Goal: Obtain resource: Download file/media

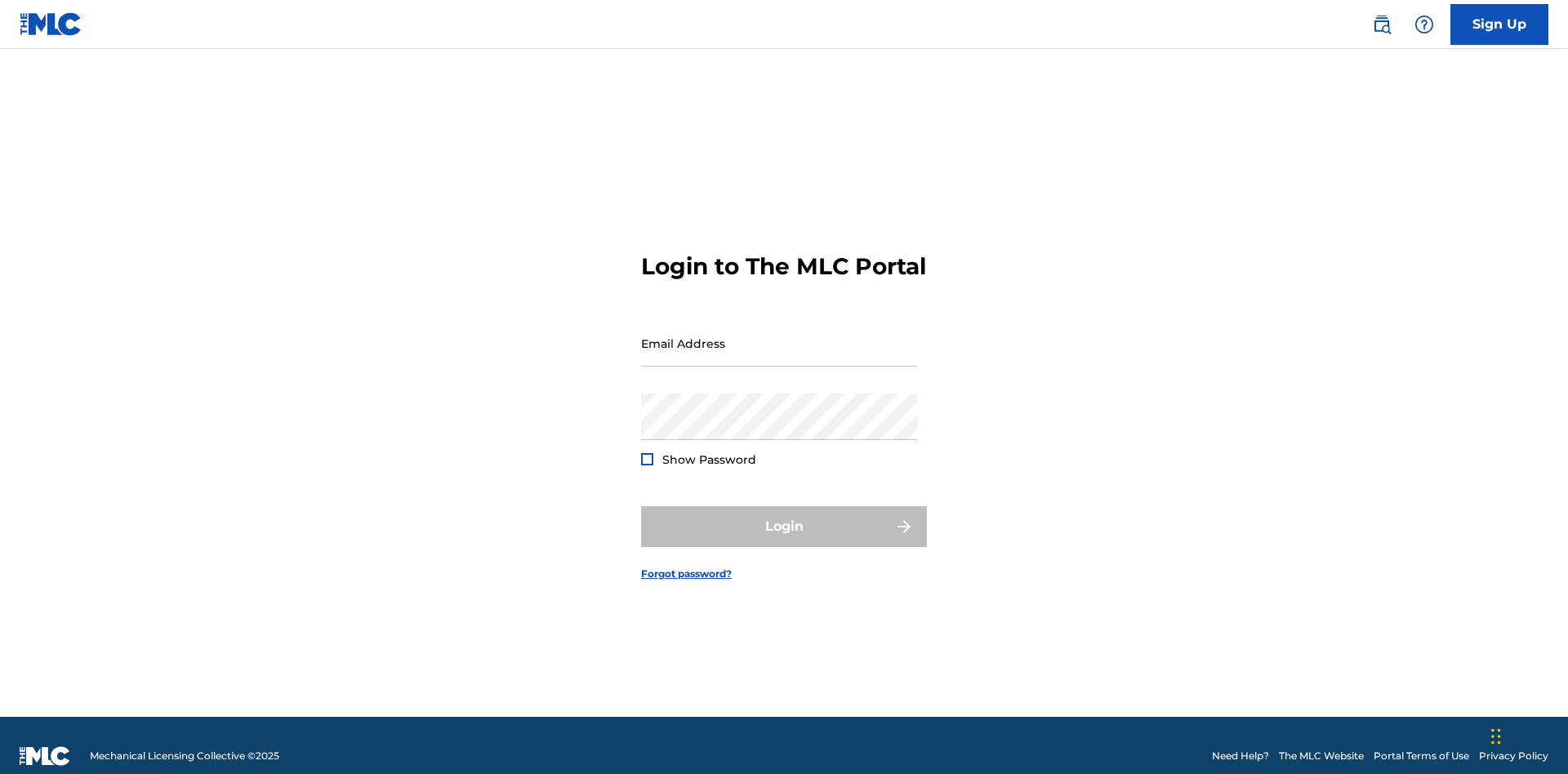
scroll to position [22, 0]
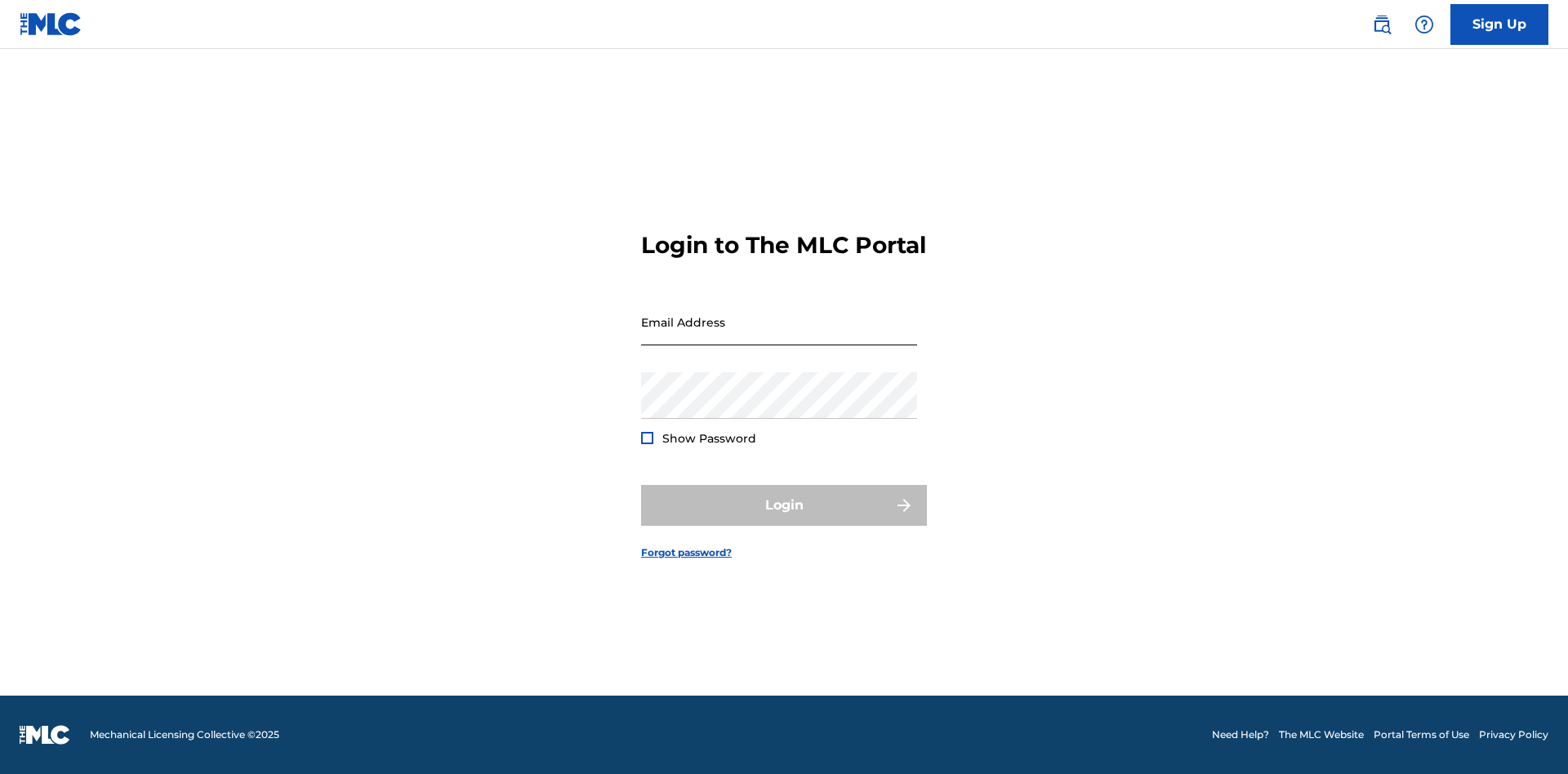
click at [779, 336] on input "Email Address" at bounding box center [779, 322] width 276 height 47
type input "Duke.McTesterson@gmail.com"
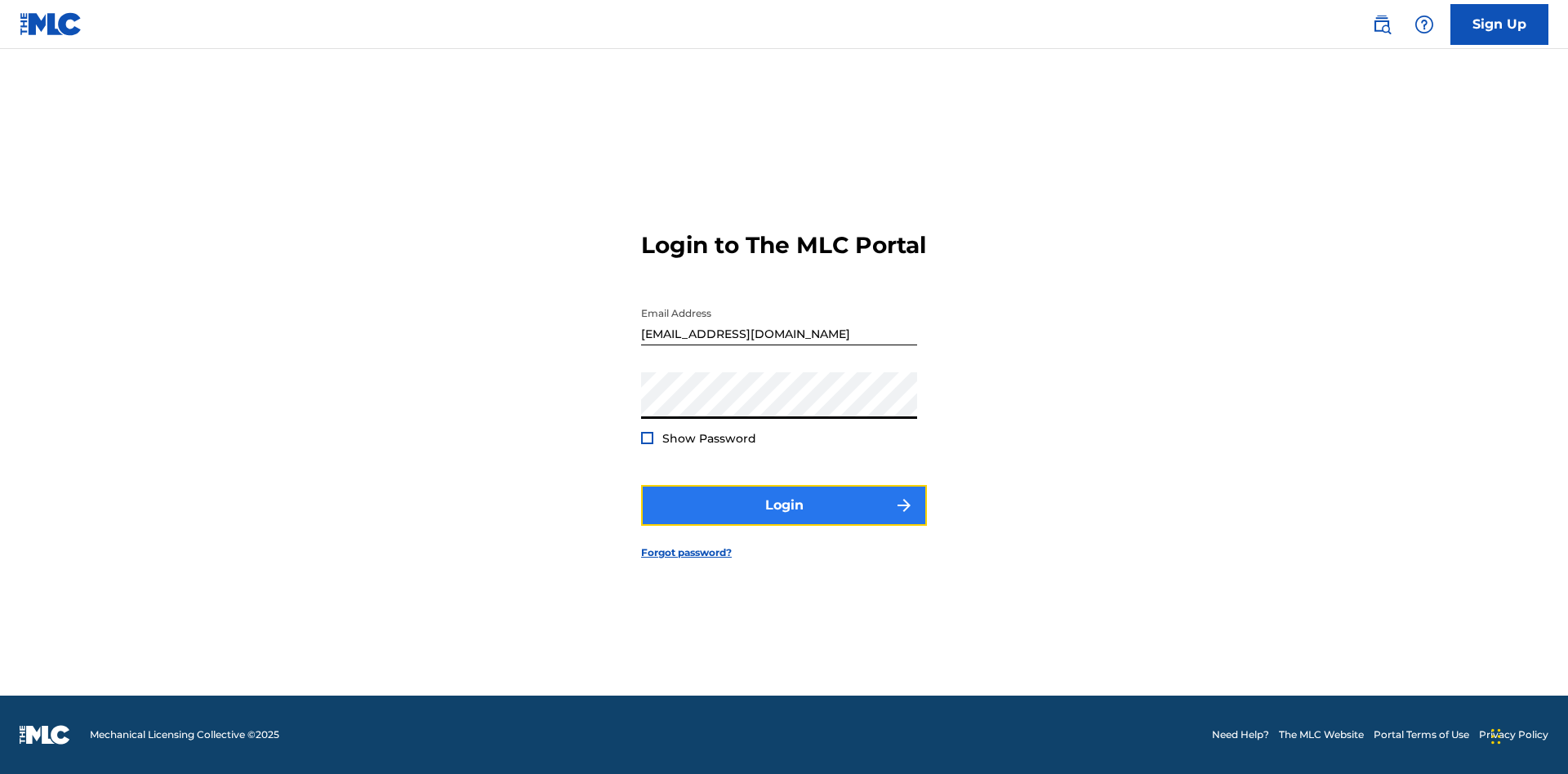
click at [784, 519] on button "Login" at bounding box center [784, 505] width 286 height 41
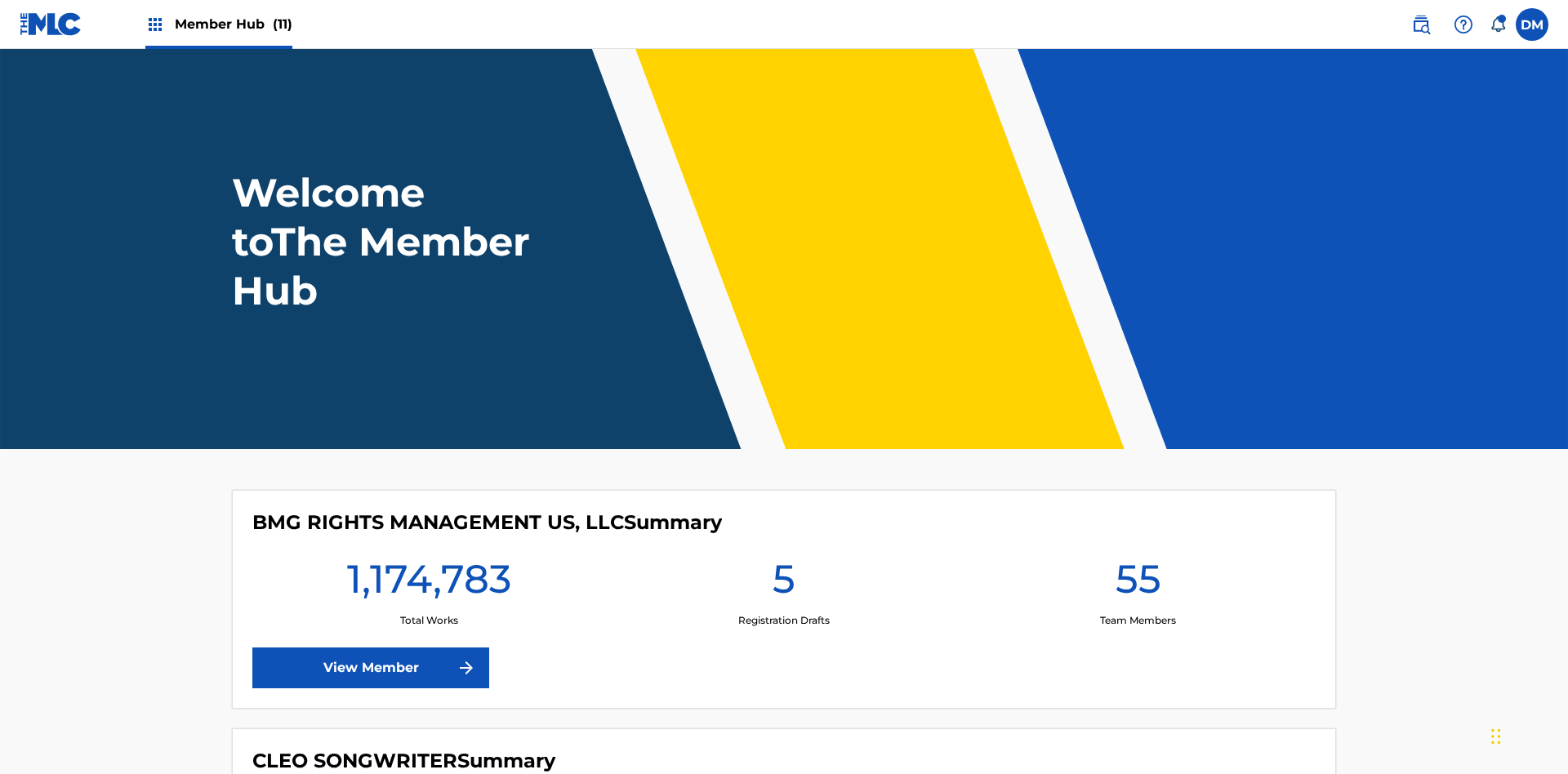
click at [233, 24] on span "Member Hub (11)" at bounding box center [233, 24] width 118 height 19
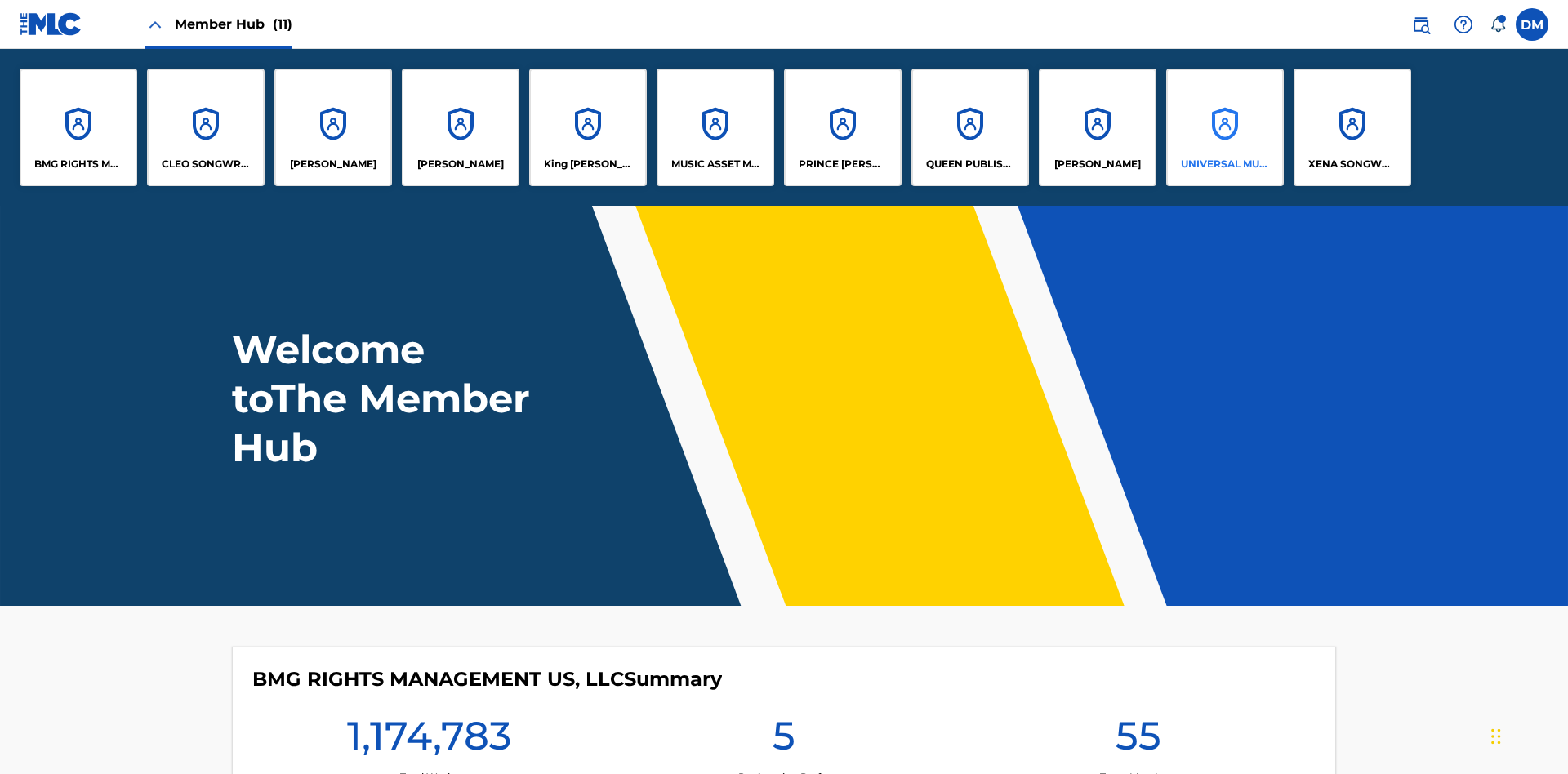
click at [1224, 164] on p "UNIVERSAL MUSIC PUB GROUP" at bounding box center [1225, 164] width 89 height 15
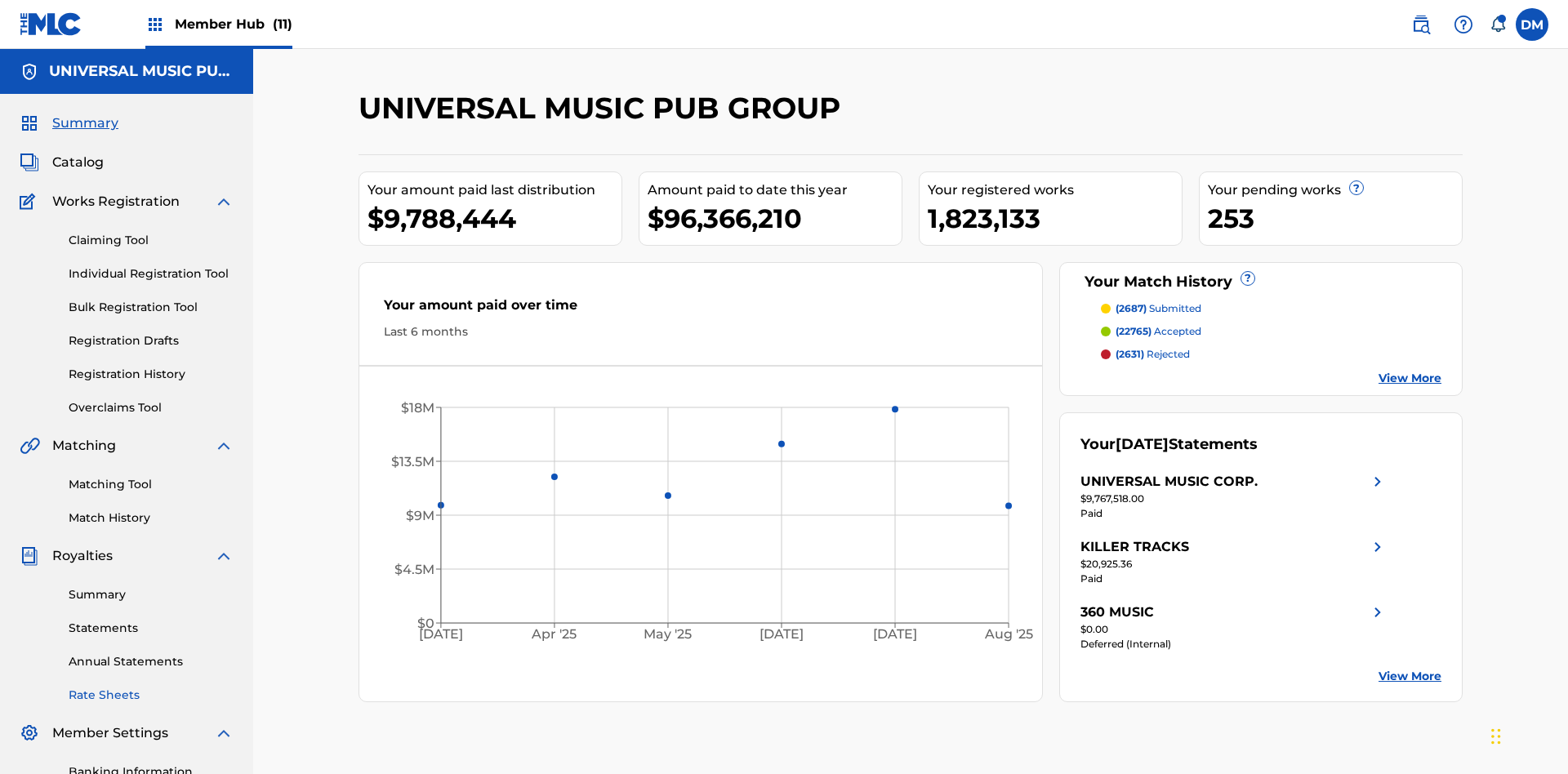
click at [151, 687] on link "Rate Sheets" at bounding box center [151, 695] width 165 height 17
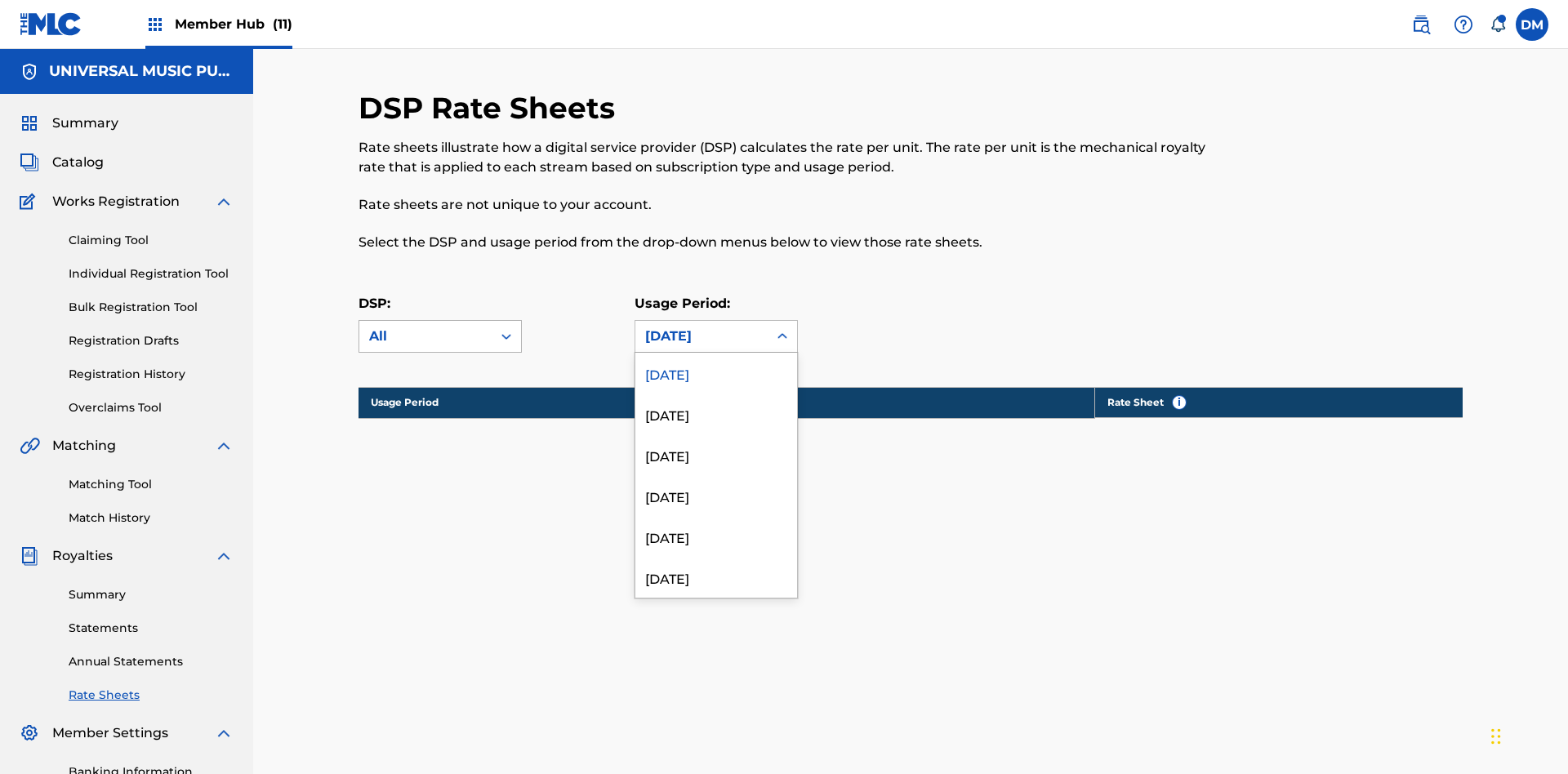
click at [440, 326] on div "All" at bounding box center [425, 336] width 113 height 20
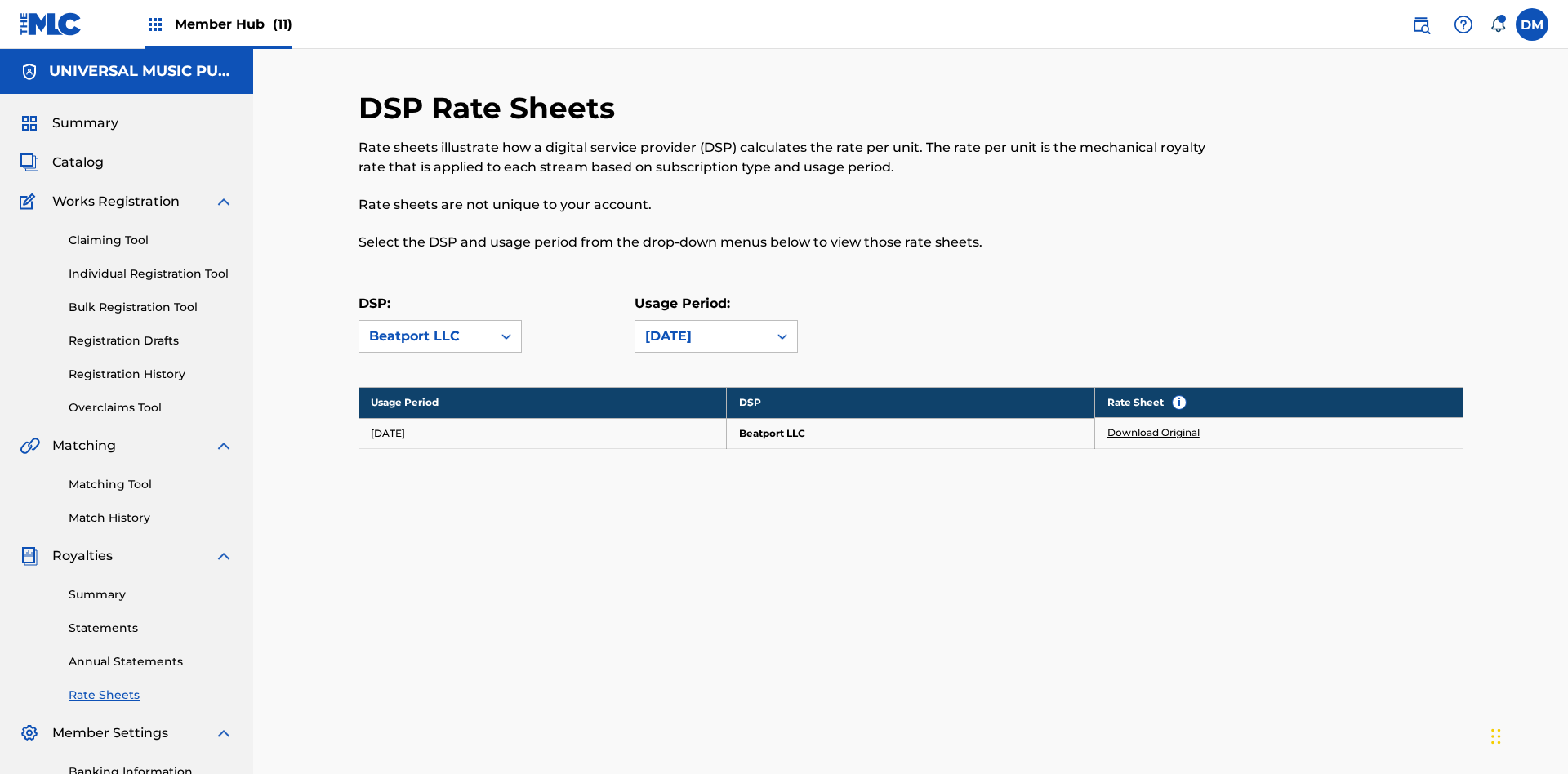
click at [1154, 425] on link "Download Original" at bounding box center [1153, 433] width 92 height 15
